Goal: Task Accomplishment & Management: Manage account settings

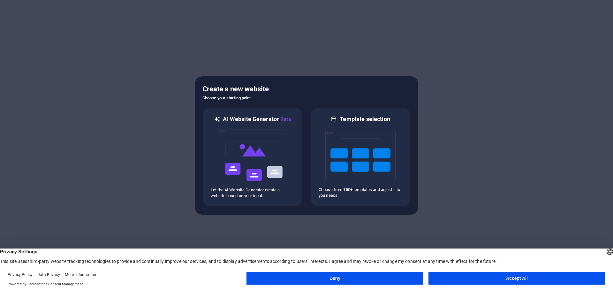
click at [508, 277] on button "Accept All" at bounding box center [516, 278] width 177 height 13
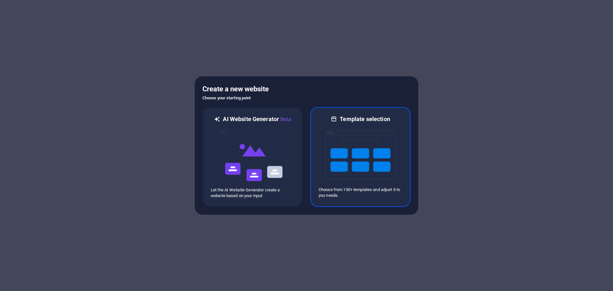
click at [365, 138] on img at bounding box center [360, 155] width 70 height 64
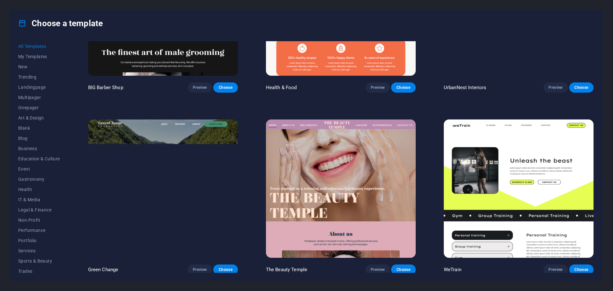
scroll to position [1021, 0]
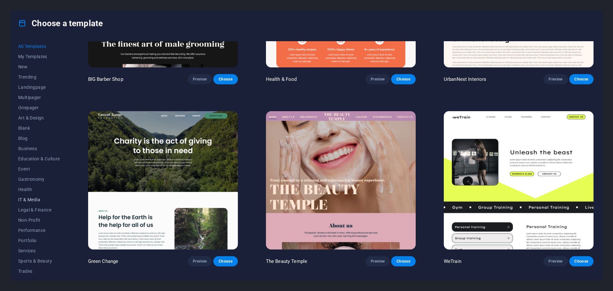
click at [30, 202] on span "IT & Media" at bounding box center [39, 199] width 42 height 5
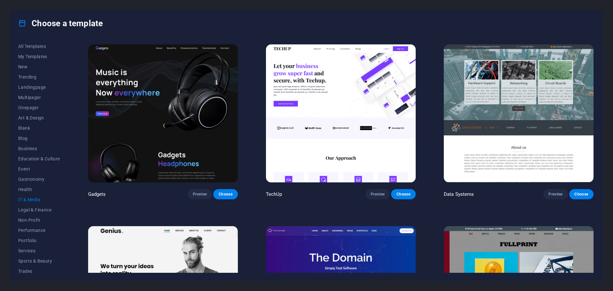
scroll to position [148, 0]
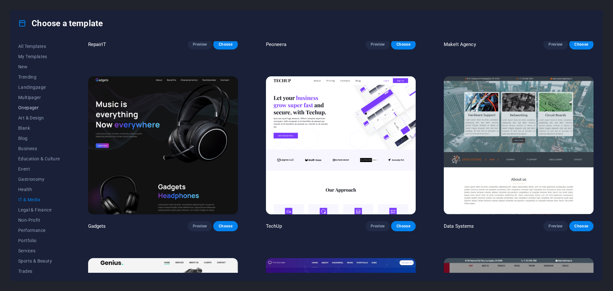
click at [35, 108] on span "Onepager" at bounding box center [39, 107] width 42 height 5
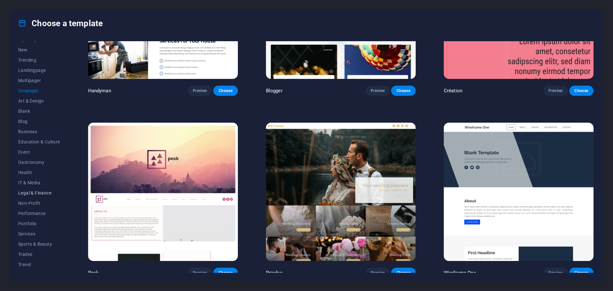
scroll to position [24, 0]
click at [34, 228] on span "Services" at bounding box center [39, 226] width 42 height 5
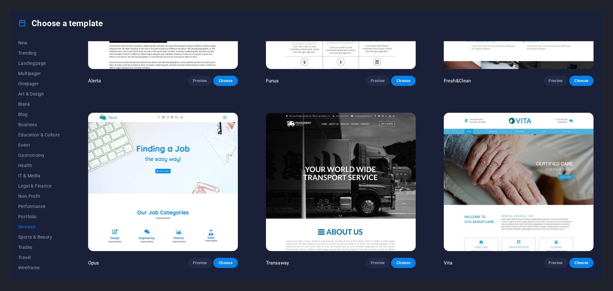
scroll to position [999, 0]
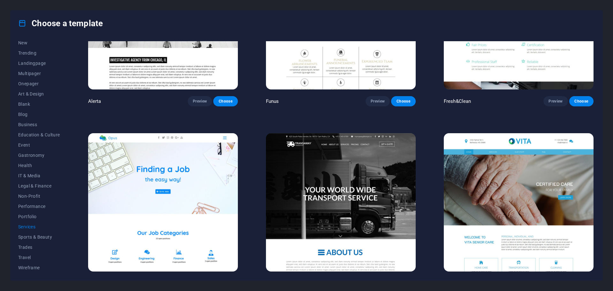
click at [356, 198] on img at bounding box center [341, 202] width 150 height 138
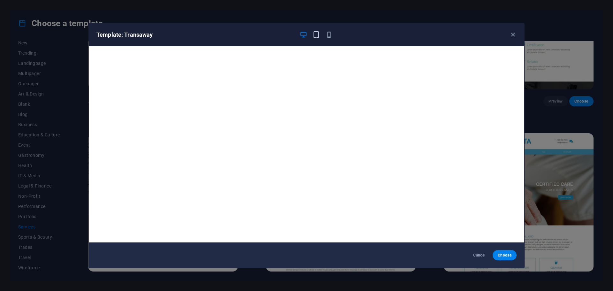
click at [315, 35] on icon "button" at bounding box center [316, 34] width 7 height 7
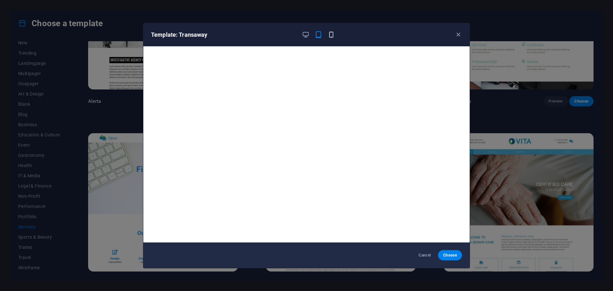
click at [330, 34] on icon "button" at bounding box center [331, 34] width 7 height 7
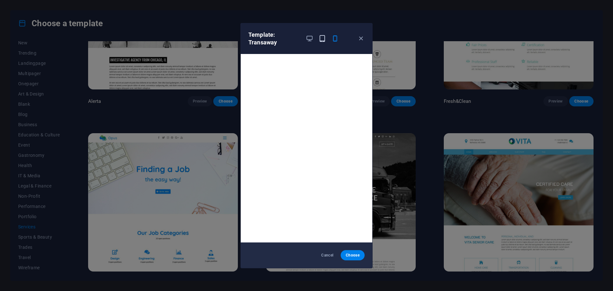
click at [319, 37] on icon "button" at bounding box center [322, 38] width 7 height 7
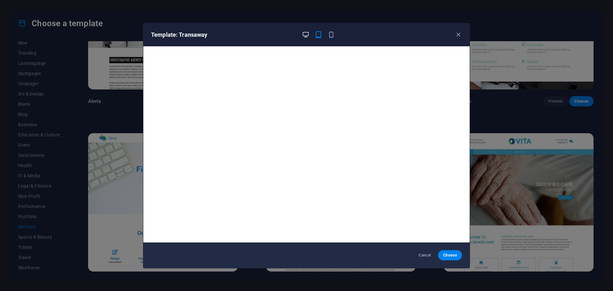
click at [305, 37] on icon "button" at bounding box center [305, 34] width 7 height 7
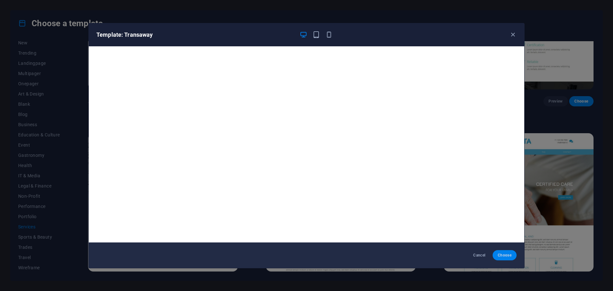
click at [510, 256] on span "Choose" at bounding box center [505, 255] width 14 height 5
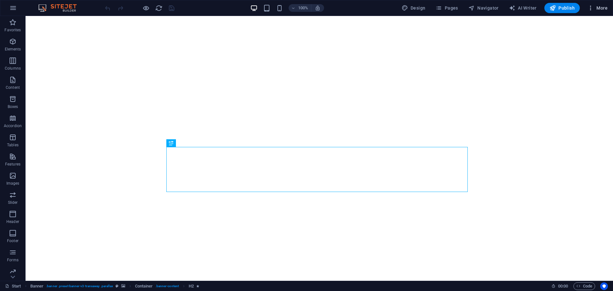
click at [590, 9] on icon "button" at bounding box center [590, 8] width 6 height 6
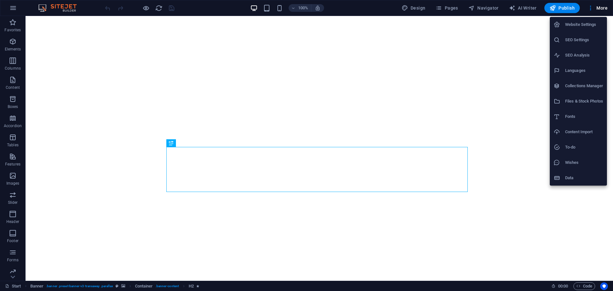
click at [604, 6] on div at bounding box center [306, 145] width 613 height 291
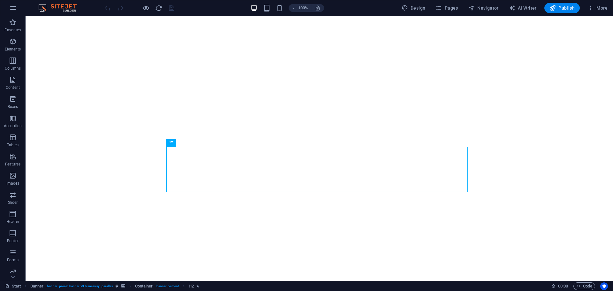
click at [604, 6] on span "More" at bounding box center [597, 8] width 20 height 6
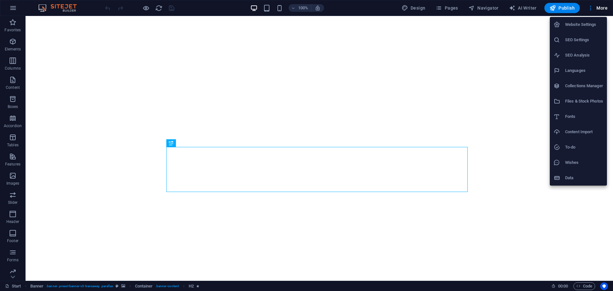
click at [15, 26] on div at bounding box center [306, 145] width 613 height 291
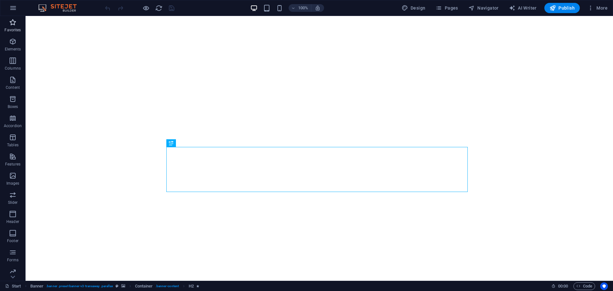
click at [14, 24] on icon "button" at bounding box center [13, 23] width 8 height 8
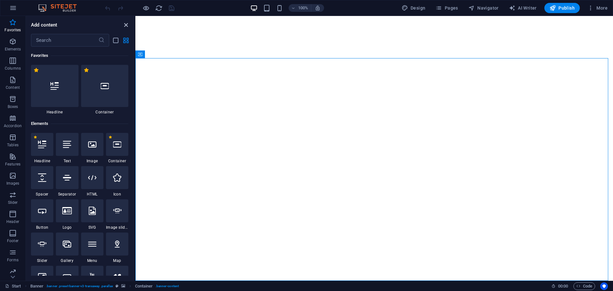
click at [126, 24] on icon "close panel" at bounding box center [125, 24] width 7 height 7
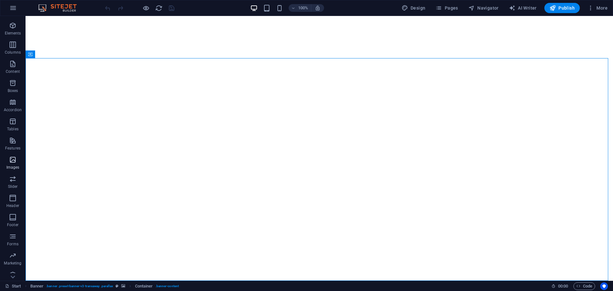
scroll to position [23, 0]
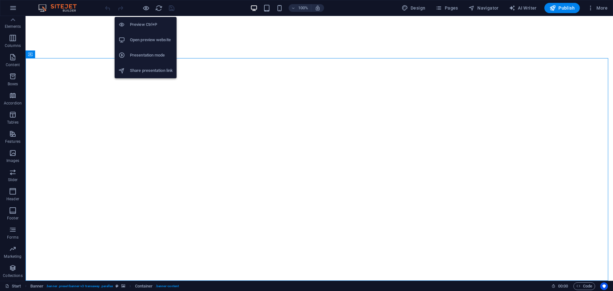
click at [154, 42] on h6 "Open preview website" at bounding box center [151, 40] width 43 height 8
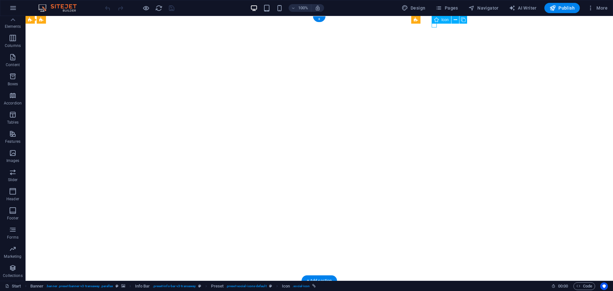
select select "xMidYMid"
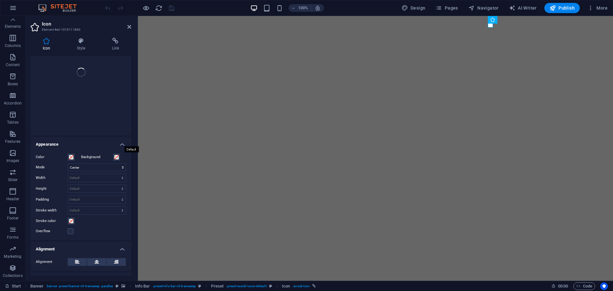
scroll to position [0, 0]
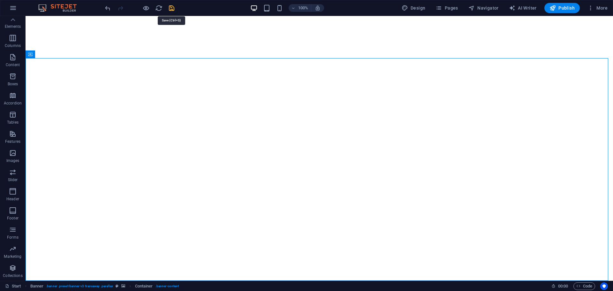
click at [172, 6] on icon "save" at bounding box center [171, 7] width 7 height 7
checkbox input "false"
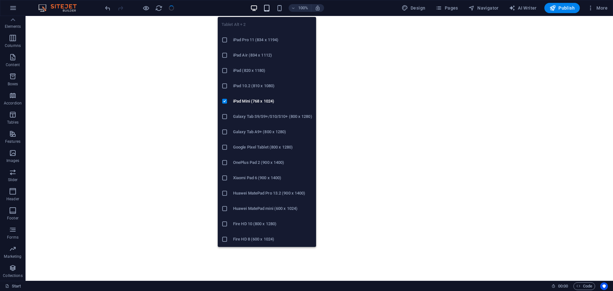
click at [270, 9] on icon "button" at bounding box center [266, 7] width 7 height 7
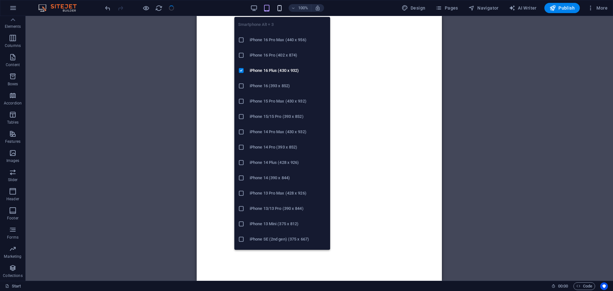
click at [277, 8] on icon "button" at bounding box center [279, 7] width 7 height 7
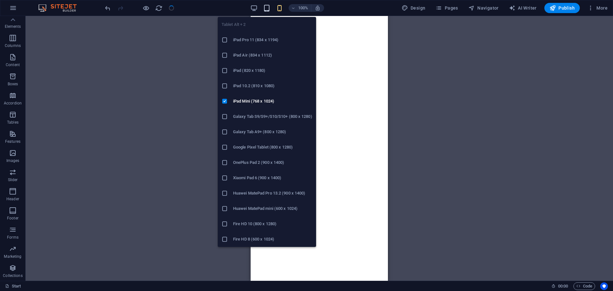
click at [268, 7] on icon "button" at bounding box center [266, 7] width 7 height 7
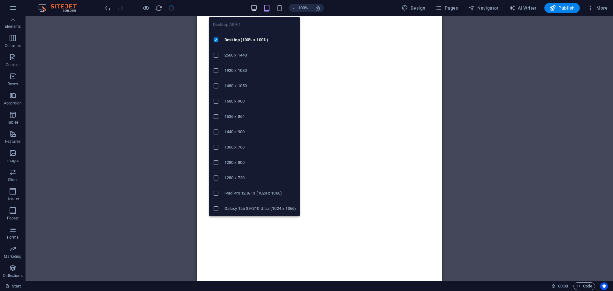
click at [253, 7] on icon "button" at bounding box center [253, 7] width 7 height 7
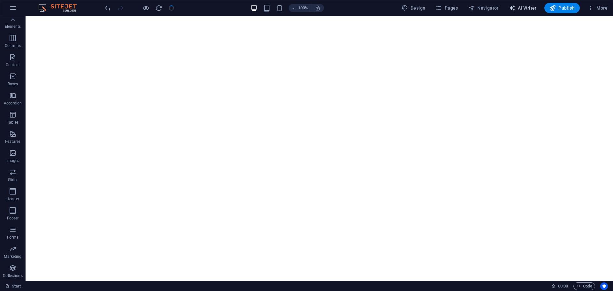
click at [525, 12] on button "AI Writer" at bounding box center [522, 8] width 33 height 10
select select "English"
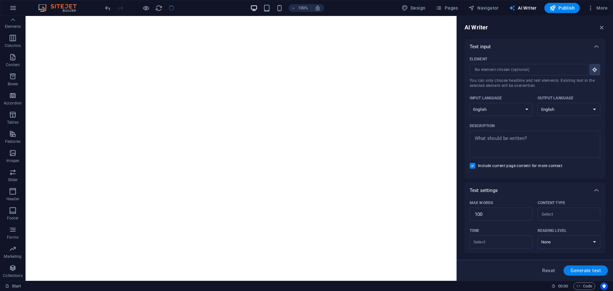
click at [528, 9] on span "AI Writer" at bounding box center [523, 8] width 28 height 6
click at [482, 6] on span "Navigator" at bounding box center [483, 8] width 30 height 6
click at [601, 27] on icon "button" at bounding box center [601, 27] width 7 height 7
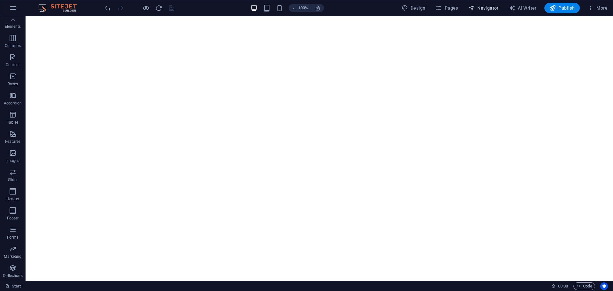
click at [485, 10] on span "Navigator" at bounding box center [483, 8] width 30 height 6
click at [480, 8] on span "Navigator" at bounding box center [483, 8] width 30 height 6
click at [445, 6] on span "Pages" at bounding box center [446, 8] width 22 height 6
click at [414, 5] on span "Design" at bounding box center [414, 8] width 24 height 6
select select "px"
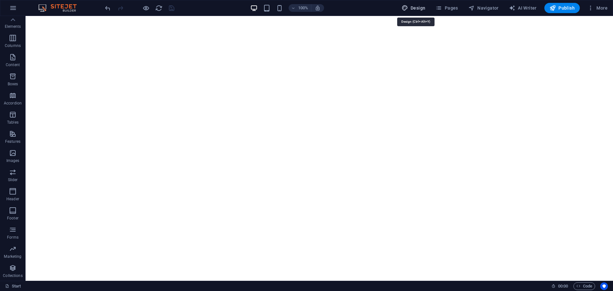
select select "400"
select select "px"
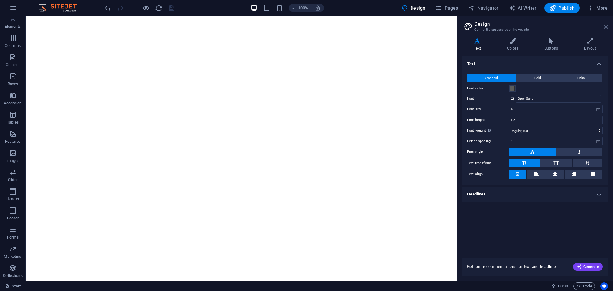
click at [604, 26] on icon at bounding box center [606, 26] width 4 height 5
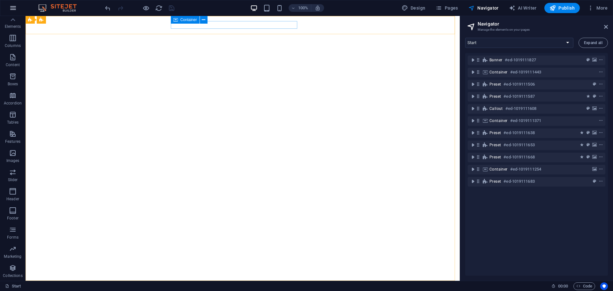
click at [11, 5] on icon "button" at bounding box center [13, 8] width 8 height 8
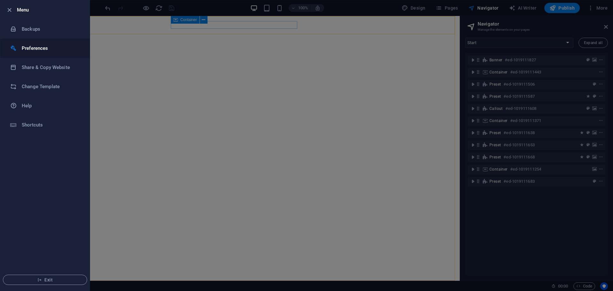
click at [49, 49] on h6 "Preferences" at bounding box center [51, 48] width 59 height 8
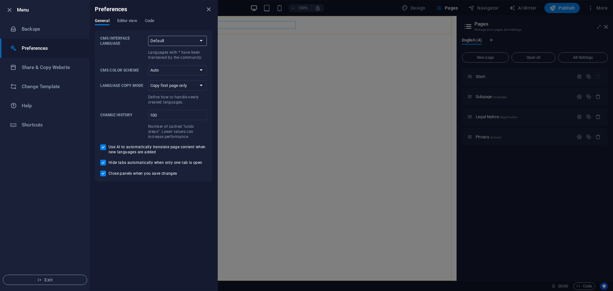
click at [185, 42] on select "Default Deutsch English Español Suomi* Français Magyar Italiano Nederlands Pols…" at bounding box center [177, 41] width 59 height 10
select select "en"
click at [148, 36] on select "Default Deutsch English Español Suomi* Français Magyar Italiano Nederlands Pols…" at bounding box center [177, 41] width 59 height 10
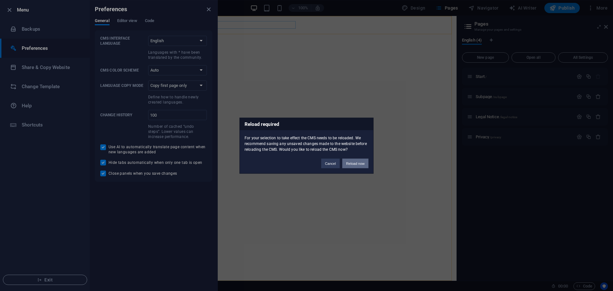
click at [357, 164] on button "Reload now" at bounding box center [355, 163] width 26 height 10
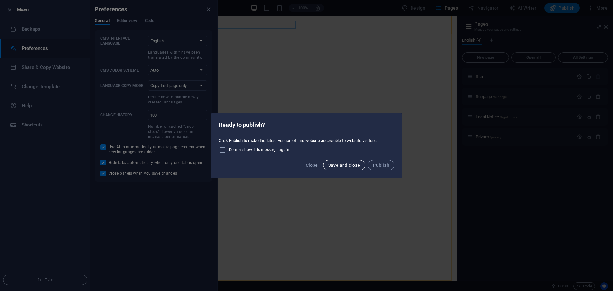
click at [353, 166] on span "Save and close" at bounding box center [344, 164] width 32 height 5
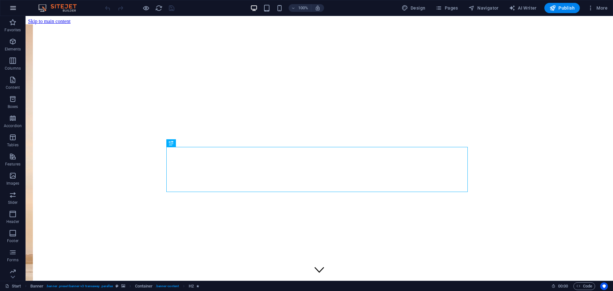
click at [12, 9] on icon "button" at bounding box center [13, 8] width 8 height 8
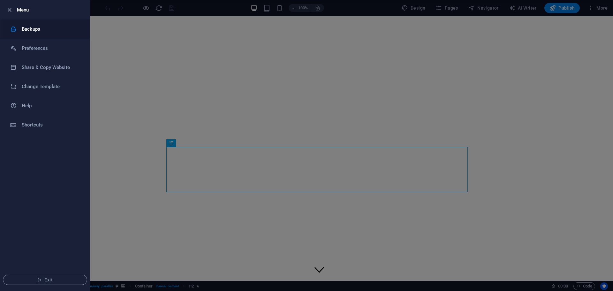
click at [36, 31] on h6 "Backups" at bounding box center [51, 29] width 59 height 8
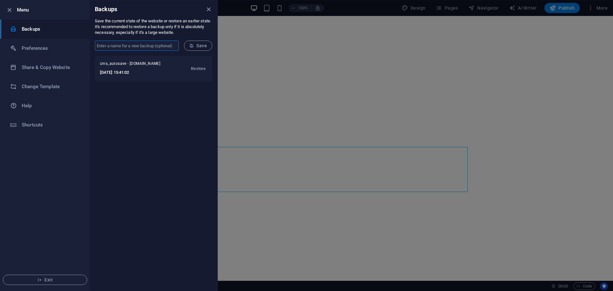
click at [151, 45] on input "text" at bounding box center [137, 46] width 84 height 10
type input "n"
type input "New1"
click at [191, 44] on icon "submit" at bounding box center [191, 45] width 4 height 4
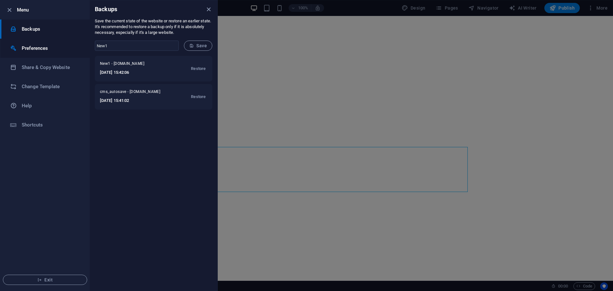
click at [38, 51] on h6 "Preferences" at bounding box center [51, 48] width 59 height 8
select select "en"
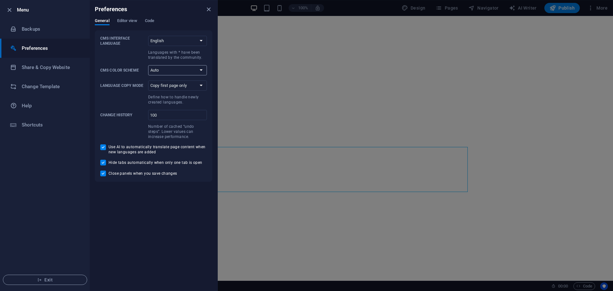
click at [187, 70] on select "Auto Dark Light" at bounding box center [177, 70] width 59 height 10
click at [130, 22] on span "Editor view" at bounding box center [127, 21] width 20 height 9
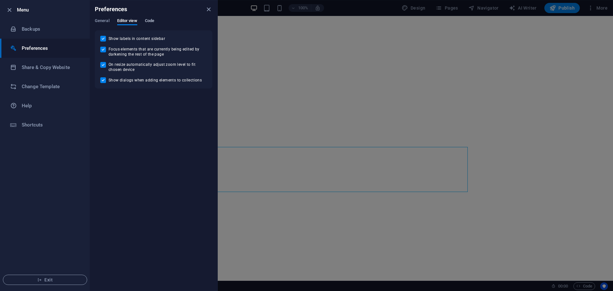
click at [149, 21] on span "Code" at bounding box center [149, 21] width 9 height 9
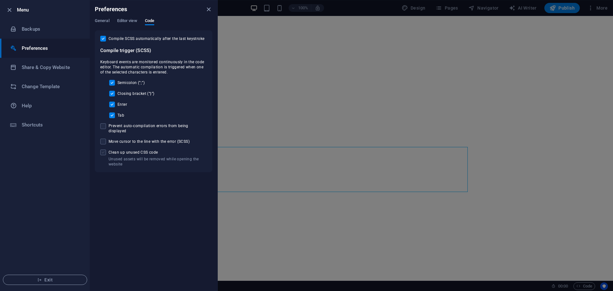
click at [105, 150] on span at bounding box center [103, 152] width 6 height 6
click at [105, 150] on input "Unused assets will be removed while opening the website Clean up unused CSS code" at bounding box center [104, 152] width 8 height 6
checkbox input "true"
click at [63, 280] on span "Exit" at bounding box center [44, 279] width 73 height 5
